Goal: Information Seeking & Learning: Learn about a topic

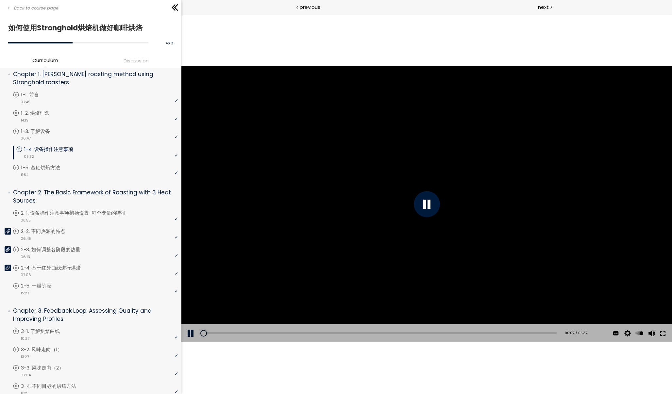
click at [663, 335] on button at bounding box center [663, 333] width 12 height 18
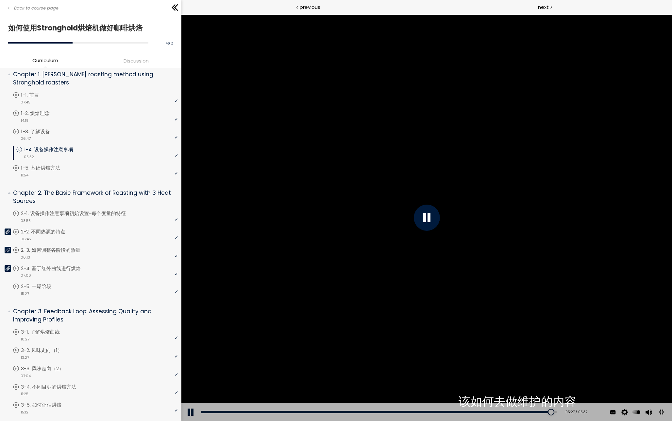
click at [669, 394] on button at bounding box center [661, 412] width 15 height 15
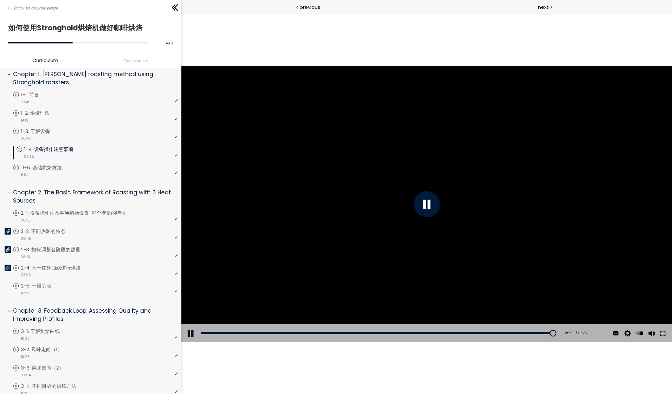
click at [39, 171] on div "video 11:54" at bounding box center [95, 174] width 165 height 7
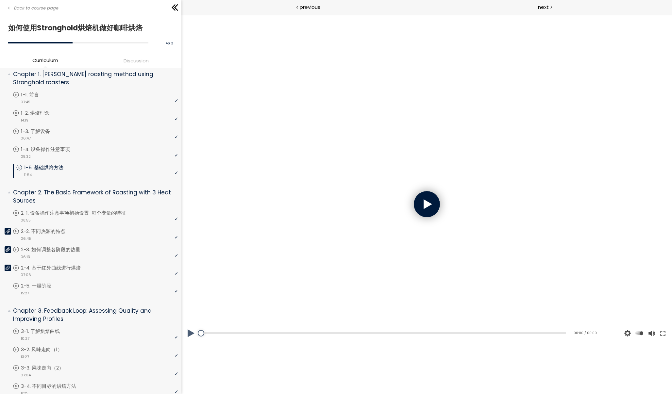
click at [428, 218] on div at bounding box center [427, 204] width 491 height 276
click at [425, 212] on div at bounding box center [427, 204] width 26 height 26
click at [426, 207] on div at bounding box center [427, 204] width 26 height 26
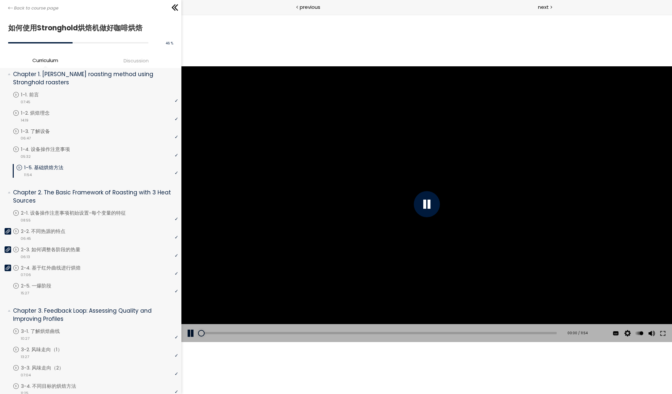
click at [670, 331] on div "Subtitles 中文 (简体) English None Auto 1080p 720p 540p 360p 224p x 2 x 1.5 x 1.25 …" at bounding box center [633, 333] width 78 height 18
click at [667, 335] on button at bounding box center [663, 333] width 12 height 18
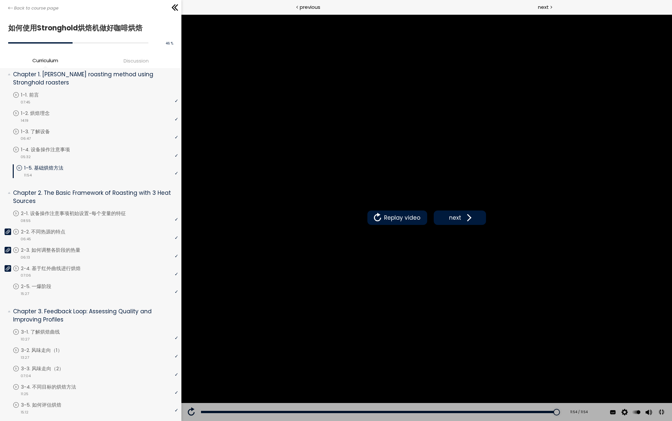
click at [669, 394] on button at bounding box center [661, 412] width 15 height 15
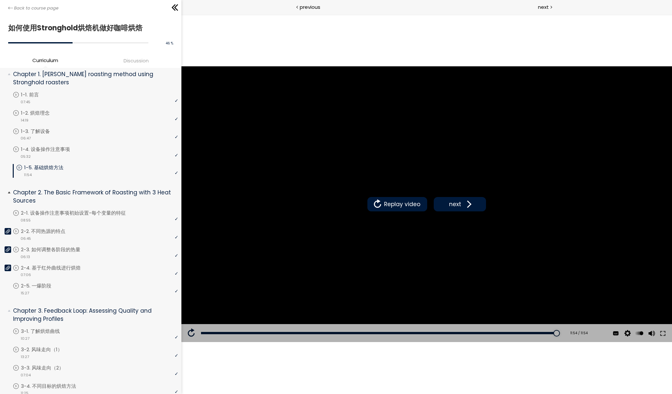
click at [97, 189] on p "Chapter 2. The Basic Framework of Roasting with 3 Heat Sources" at bounding box center [93, 197] width 160 height 16
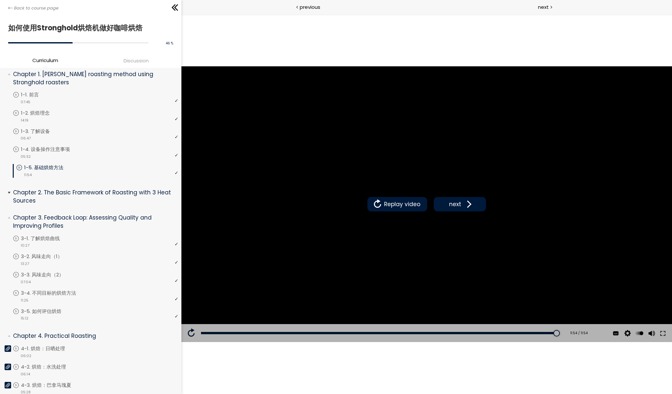
click at [93, 189] on p "Chapter 2. The Basic Framework of Roasting with 3 Heat Sources" at bounding box center [93, 197] width 160 height 16
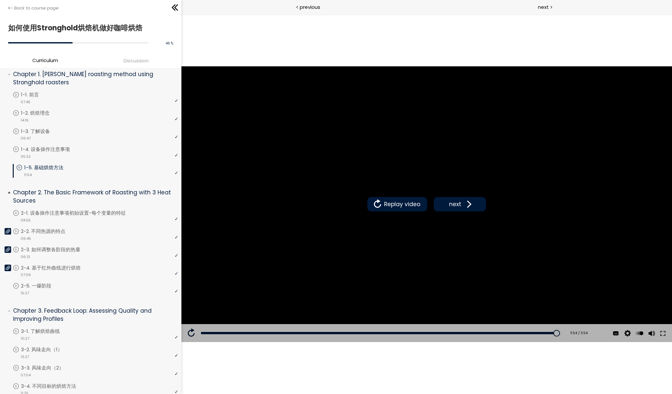
click at [92, 189] on p "Chapter 2. The Basic Framework of Roasting with 3 Heat Sources" at bounding box center [93, 197] width 160 height 16
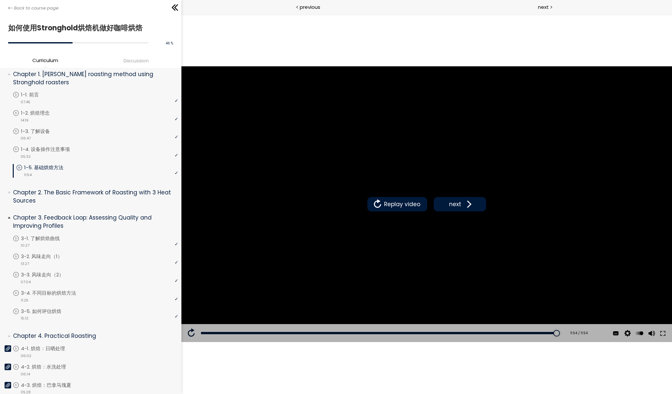
click at [79, 220] on p "Chapter 3. Feedback Loop: Assessing Quality and Improving Profiles" at bounding box center [93, 222] width 160 height 16
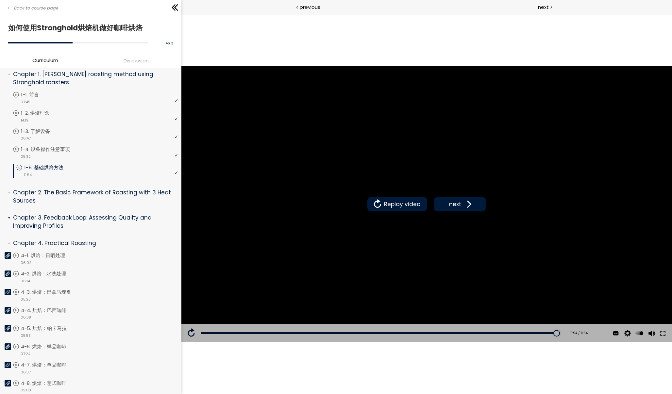
click at [78, 218] on p "Chapter 3. Feedback Loop: Assessing Quality and Improving Profiles" at bounding box center [93, 222] width 160 height 16
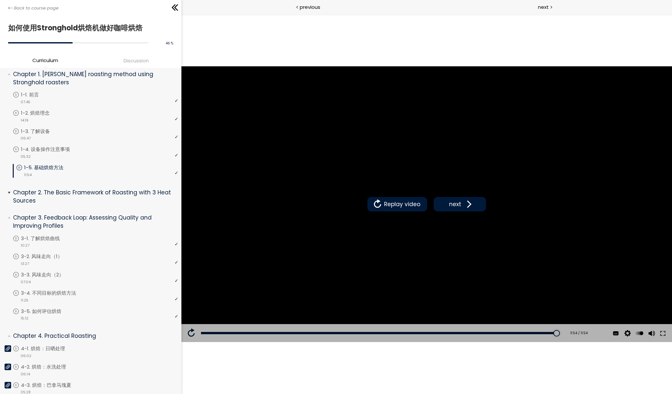
click at [83, 190] on p "Chapter 2. The Basic Framework of Roasting with 3 Heat Sources" at bounding box center [93, 197] width 160 height 16
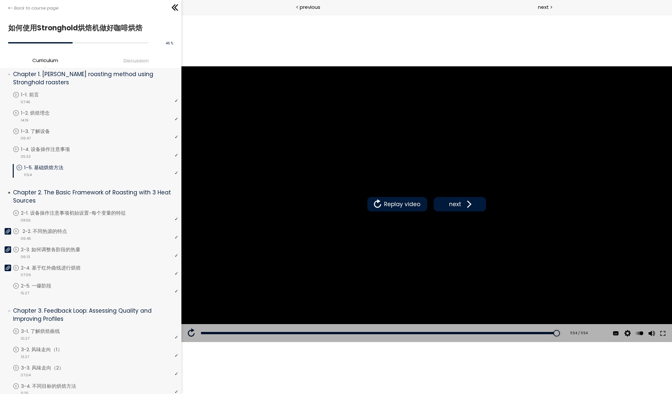
click at [64, 230] on p "2-2. 不同热源的特点" at bounding box center [52, 231] width 58 height 7
click at [77, 212] on p "2-1. 设备操作注意事项初始设置-每个变量的特征" at bounding box center [82, 213] width 118 height 7
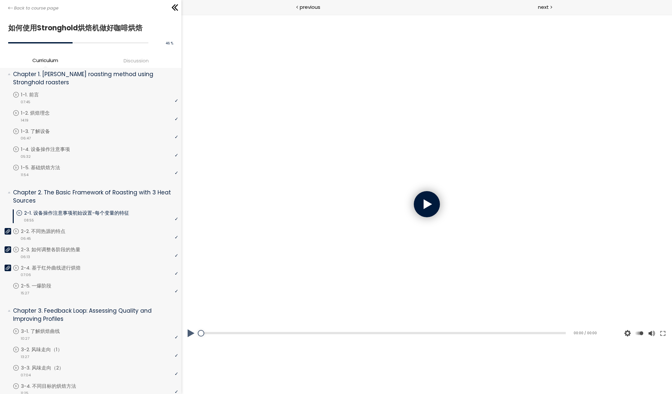
click at [415, 205] on div at bounding box center [427, 204] width 26 height 26
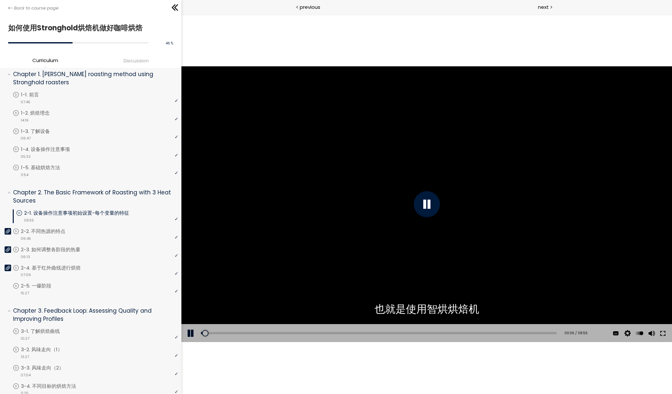
click at [661, 332] on button at bounding box center [663, 333] width 12 height 18
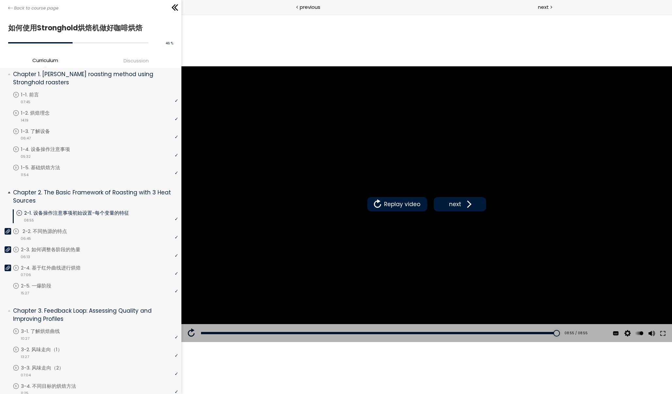
click at [47, 230] on p "2-2. 不同热源的特点" at bounding box center [52, 231] width 58 height 7
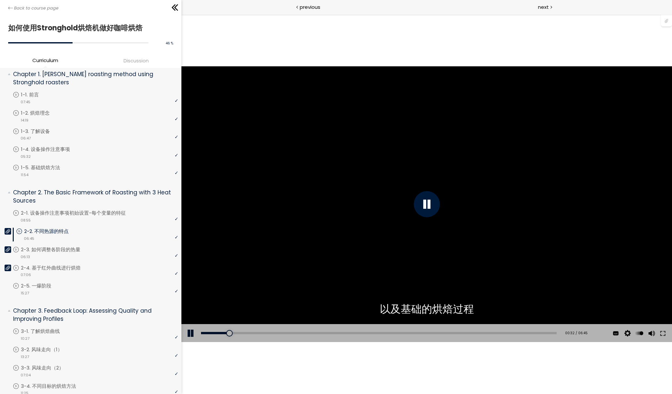
click at [421, 204] on div at bounding box center [427, 204] width 26 height 26
click at [661, 331] on button at bounding box center [663, 333] width 12 height 18
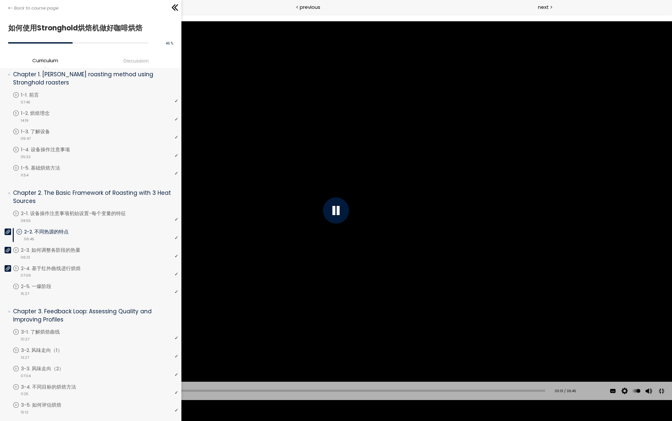
click at [21, 391] on div "00:01" at bounding box center [283, 390] width 526 height 2
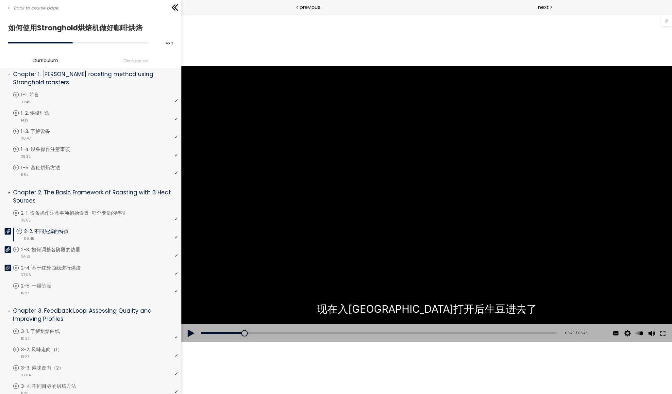
click at [9, 229] on icon at bounding box center [8, 231] width 5 height 5
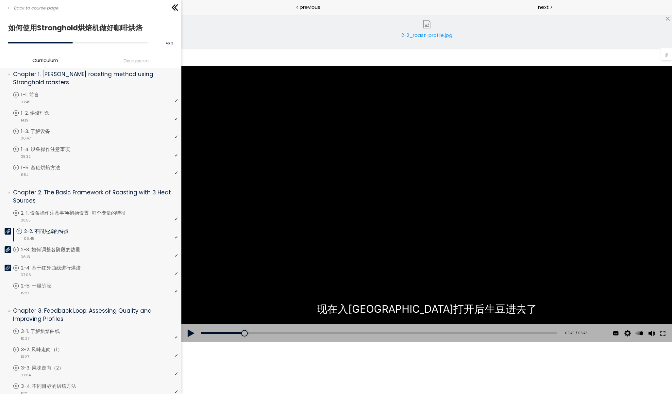
click at [434, 30] on link "2-2_roast-profile.jpg" at bounding box center [426, 31] width 65 height 26
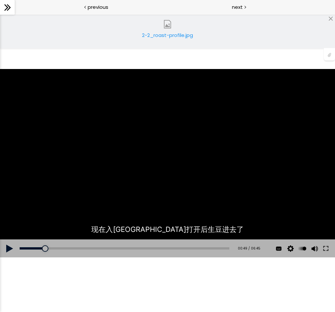
click at [180, 198] on div "您可以点击上方的 📎 下载烘焙曲线。" at bounding box center [167, 163] width 335 height 188
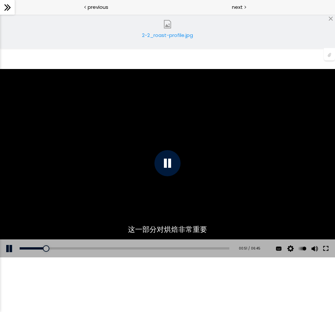
click at [324, 246] on button at bounding box center [326, 248] width 12 height 18
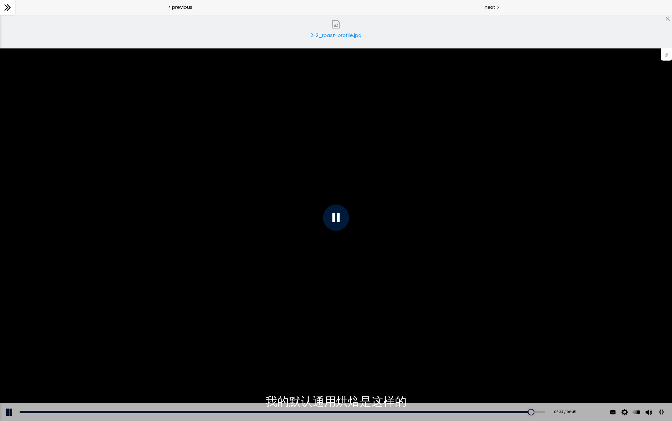
click at [25, 394] on div "Add chapter 00:15" at bounding box center [283, 412] width 526 height 18
click at [27, 394] on div "Add chapter 00:03" at bounding box center [283, 412] width 526 height 18
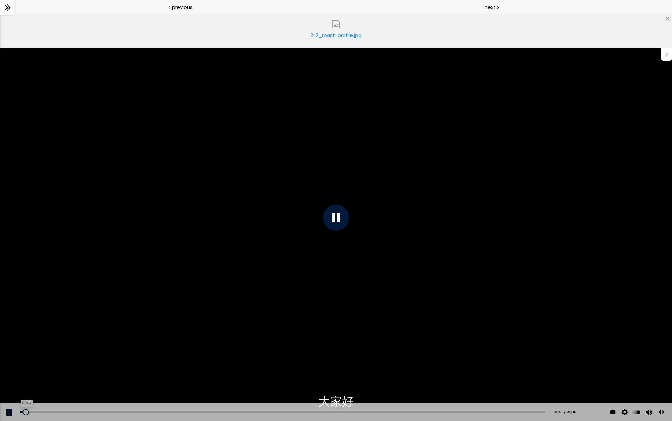
click at [26, 394] on div "00:04" at bounding box center [283, 411] width 526 height 2
